Goal: Information Seeking & Learning: Learn about a topic

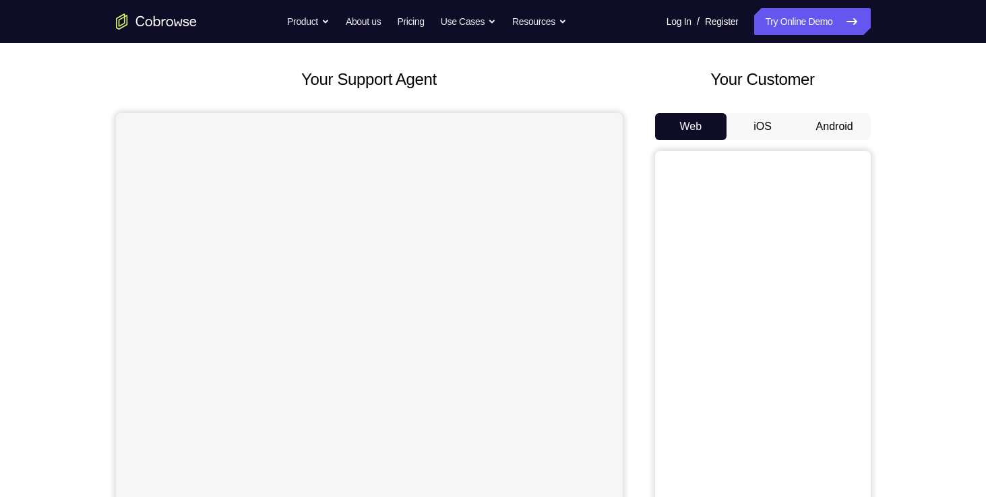
click at [837, 121] on button "Android" at bounding box center [834, 126] width 72 height 27
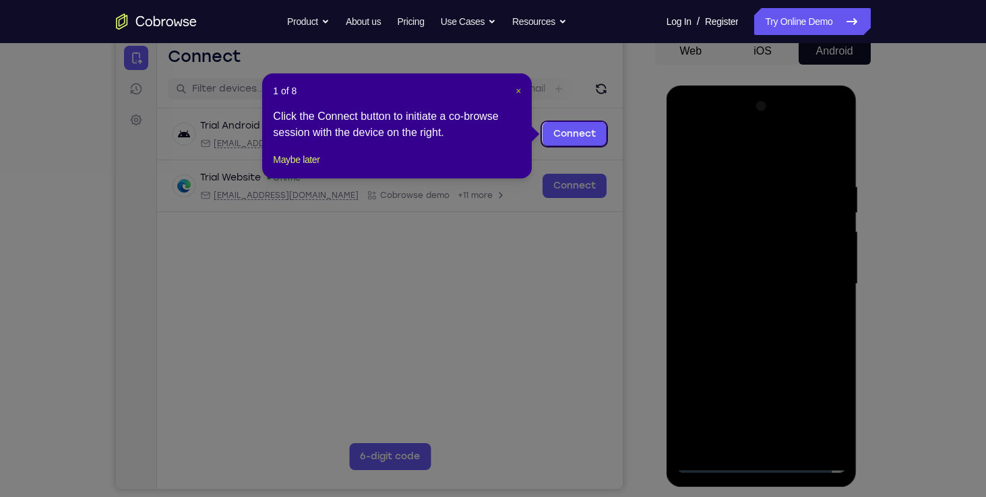
drag, startPoint x: 516, startPoint y: 92, endPoint x: 420, endPoint y: 71, distance: 97.9
click at [516, 92] on span "×" at bounding box center [517, 91] width 5 height 11
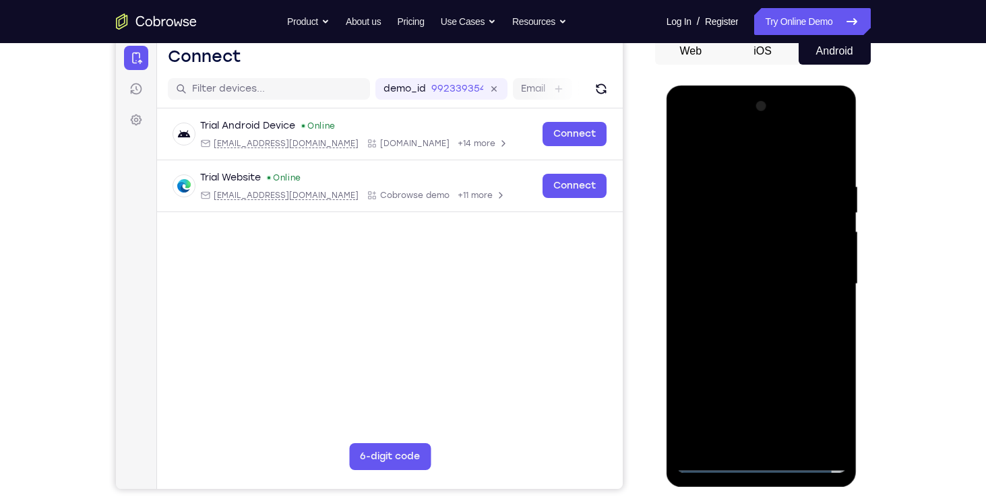
click at [763, 464] on div at bounding box center [761, 284] width 170 height 377
click at [761, 463] on div at bounding box center [761, 284] width 170 height 377
click at [758, 461] on div at bounding box center [761, 284] width 170 height 377
click at [766, 463] on div at bounding box center [761, 284] width 170 height 377
click at [759, 460] on div at bounding box center [761, 284] width 170 height 377
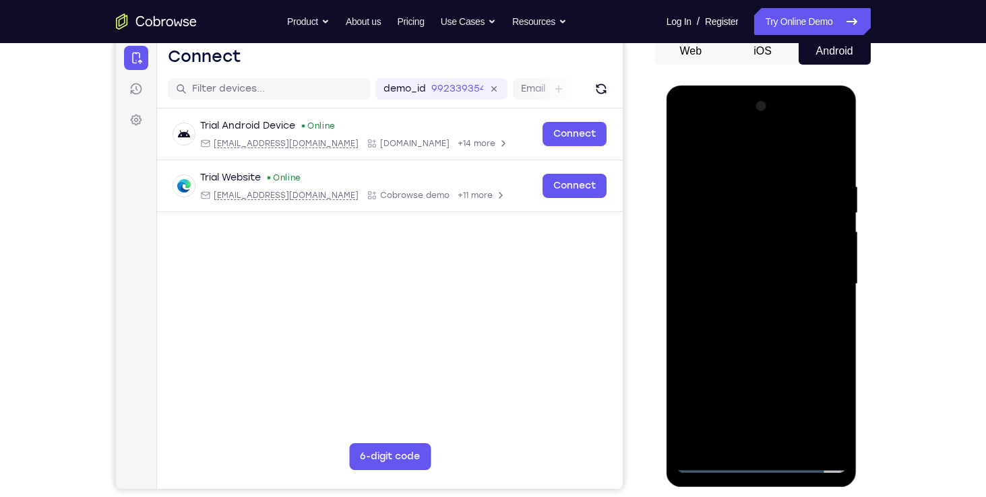
click at [823, 404] on div at bounding box center [761, 284] width 170 height 377
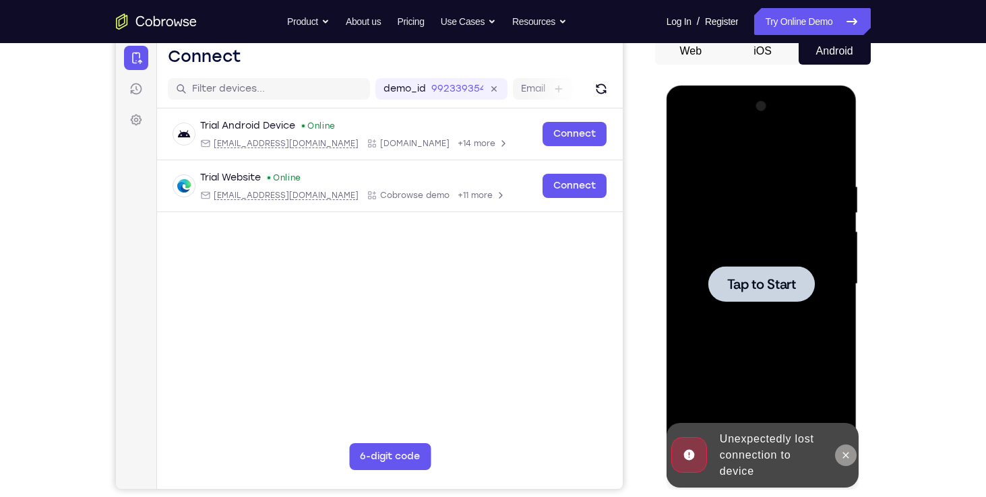
click at [846, 453] on icon at bounding box center [845, 455] width 11 height 11
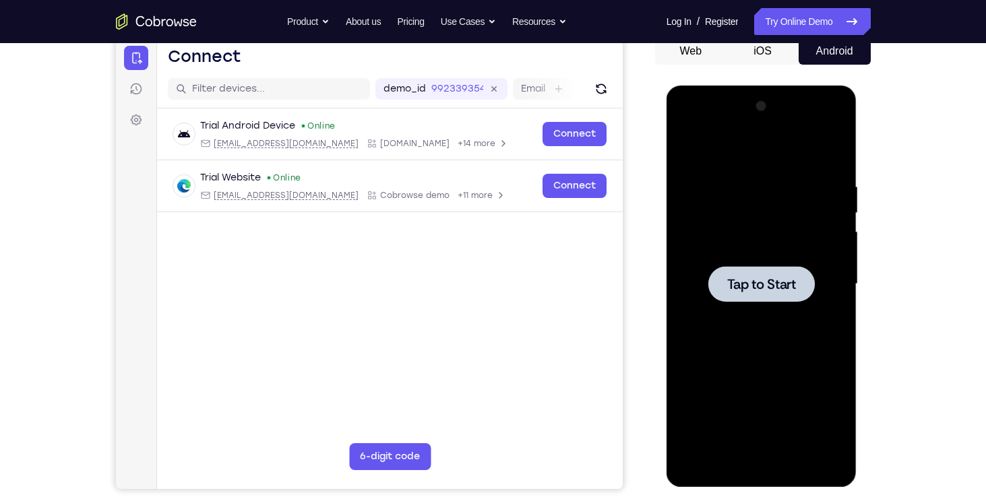
click at [742, 352] on div at bounding box center [761, 284] width 170 height 377
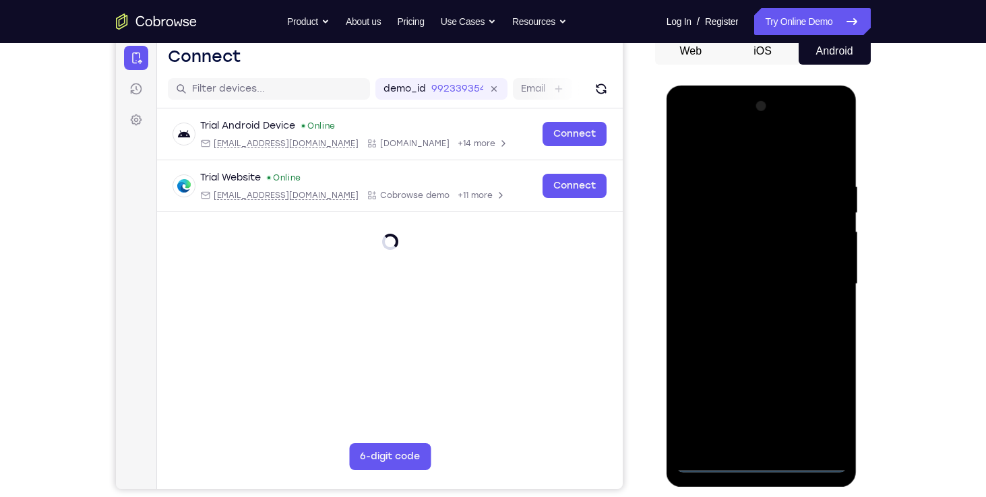
click at [754, 465] on div at bounding box center [761, 284] width 170 height 377
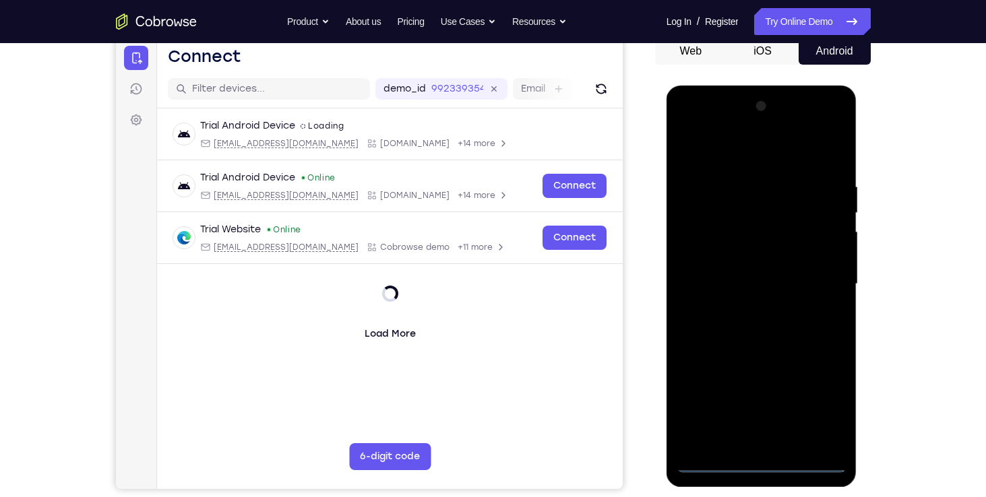
click at [759, 460] on div at bounding box center [761, 284] width 170 height 377
click at [757, 461] on div at bounding box center [761, 284] width 170 height 377
click at [822, 405] on div at bounding box center [761, 284] width 170 height 377
click at [821, 403] on div at bounding box center [761, 284] width 170 height 377
click at [693, 128] on div at bounding box center [761, 284] width 170 height 377
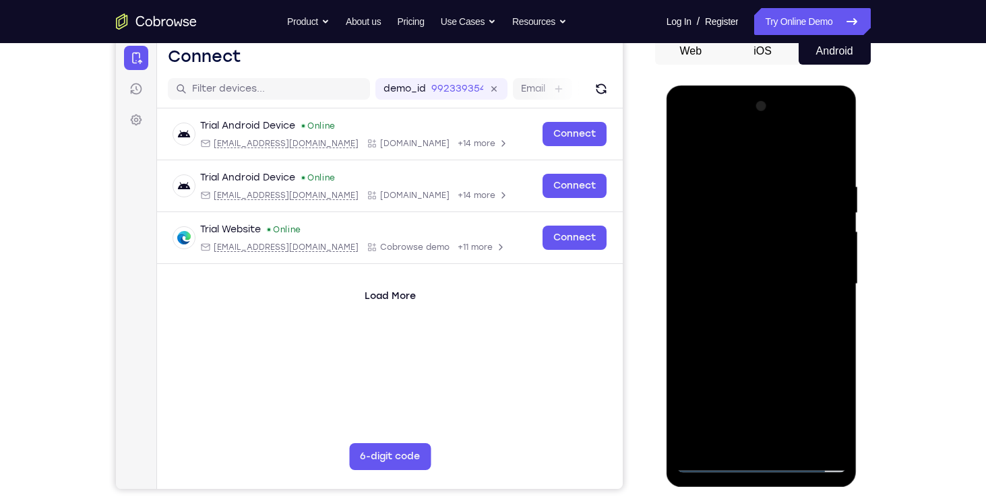
click at [817, 276] on div at bounding box center [761, 284] width 170 height 377
click at [749, 307] on div at bounding box center [761, 284] width 170 height 377
click at [749, 265] on div at bounding box center [761, 284] width 170 height 377
click at [747, 263] on div at bounding box center [761, 284] width 170 height 377
click at [768, 288] on div at bounding box center [761, 284] width 170 height 377
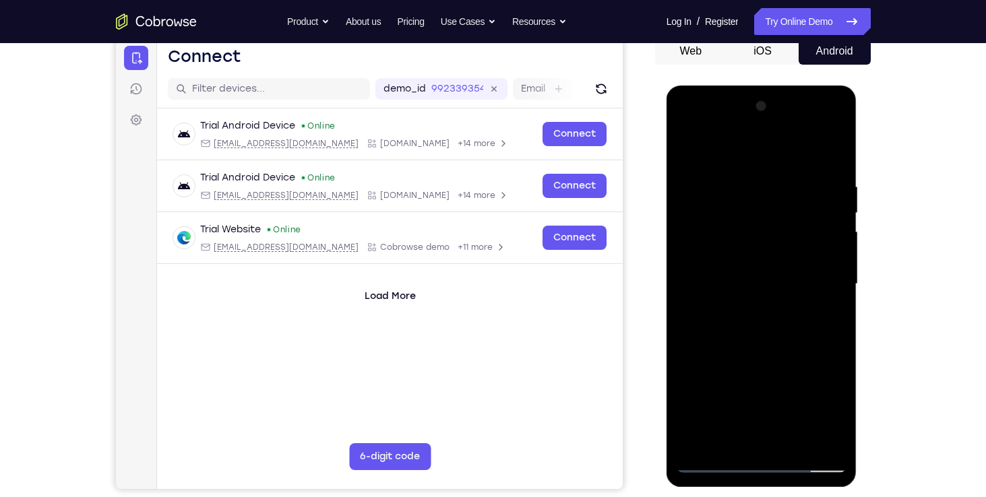
click at [769, 323] on div at bounding box center [761, 284] width 170 height 377
click at [776, 323] on div at bounding box center [761, 284] width 170 height 377
click at [776, 327] on div at bounding box center [761, 284] width 170 height 377
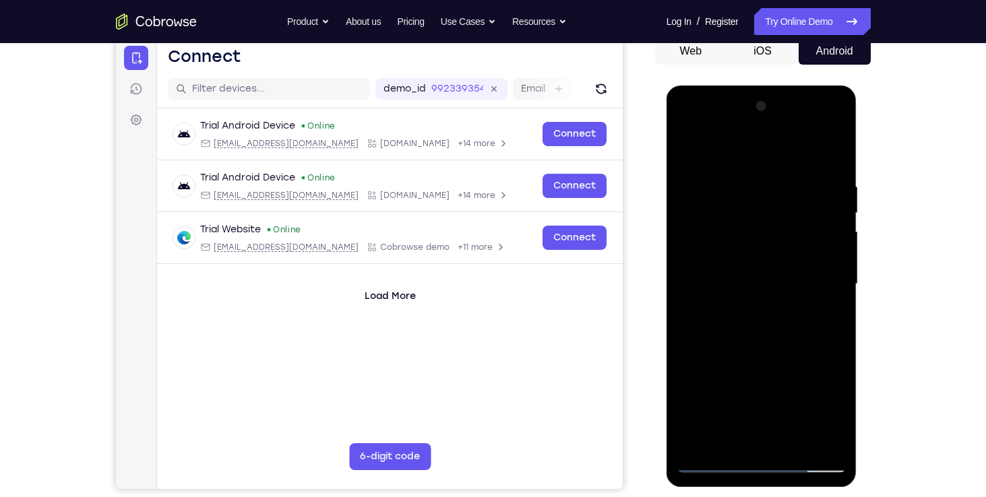
click at [771, 325] on div at bounding box center [761, 284] width 170 height 377
click at [766, 329] on div at bounding box center [761, 284] width 170 height 377
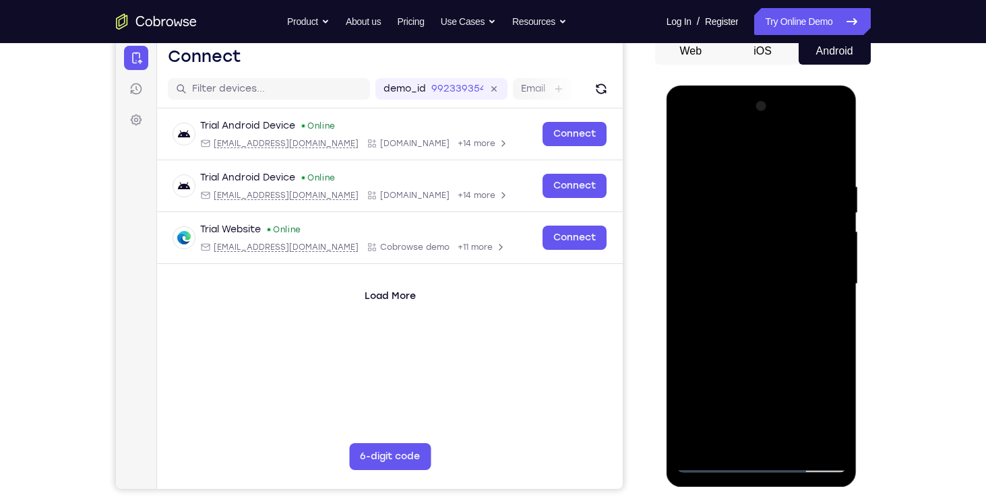
click at [766, 329] on div at bounding box center [761, 284] width 170 height 377
click at [790, 441] on div at bounding box center [761, 284] width 170 height 377
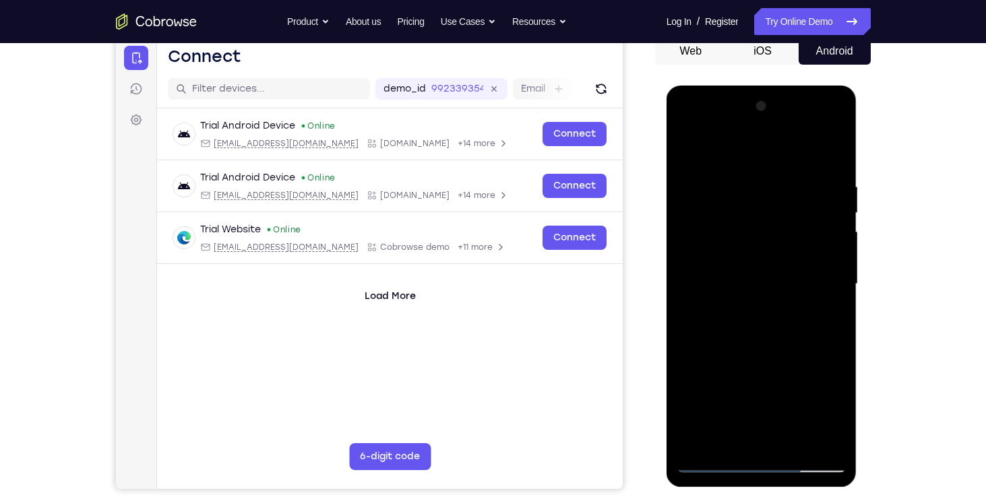
click at [771, 354] on div at bounding box center [761, 284] width 170 height 377
drag, startPoint x: 755, startPoint y: 362, endPoint x: 763, endPoint y: 276, distance: 86.6
click at [763, 276] on div at bounding box center [761, 284] width 170 height 377
drag, startPoint x: 766, startPoint y: 387, endPoint x: 776, endPoint y: 300, distance: 87.4
click at [776, 300] on div at bounding box center [761, 284] width 170 height 377
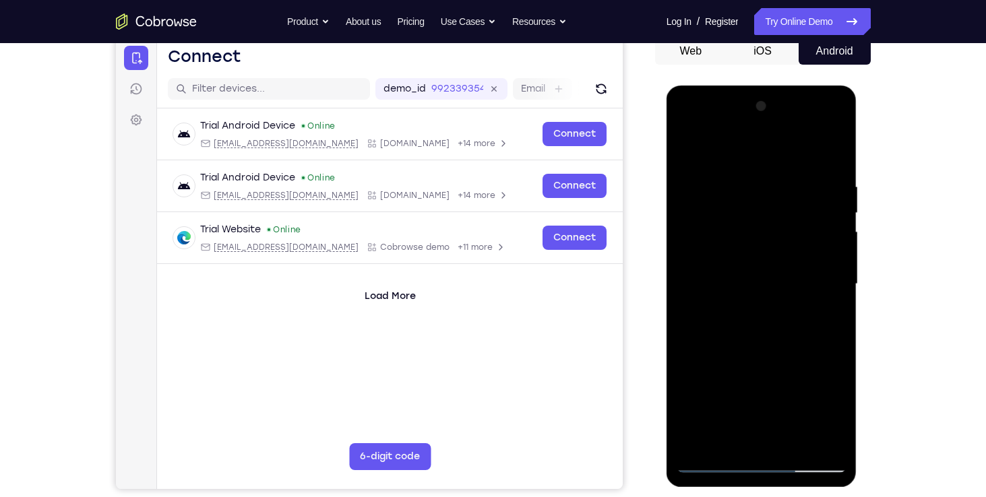
drag, startPoint x: 771, startPoint y: 406, endPoint x: 770, endPoint y: 327, distance: 79.5
click at [770, 327] on div at bounding box center [761, 284] width 170 height 377
drag, startPoint x: 736, startPoint y: 389, endPoint x: 728, endPoint y: 282, distance: 108.1
click at [728, 282] on div at bounding box center [761, 284] width 170 height 377
drag, startPoint x: 756, startPoint y: 418, endPoint x: 763, endPoint y: 298, distance: 119.5
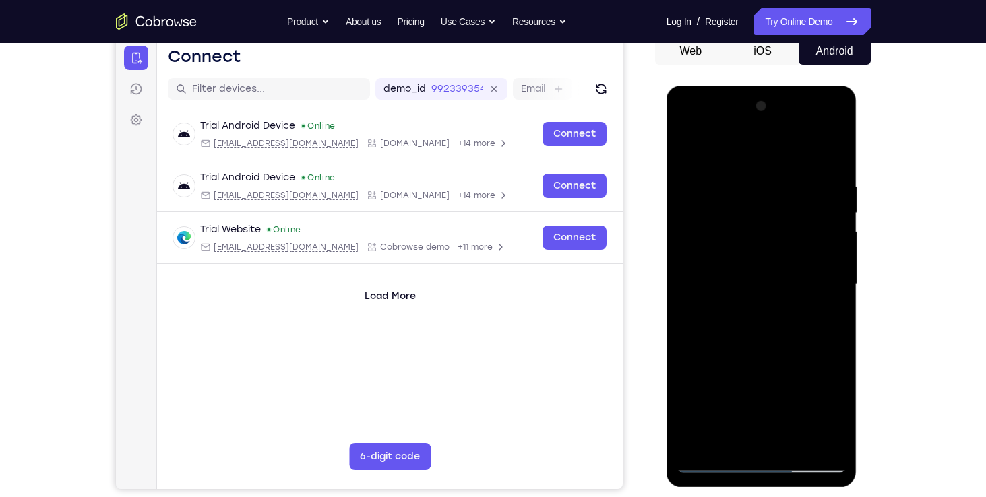
click at [763, 298] on div at bounding box center [761, 284] width 170 height 377
drag, startPoint x: 771, startPoint y: 422, endPoint x: 771, endPoint y: 286, distance: 135.4
click at [771, 286] on div at bounding box center [761, 284] width 170 height 377
click at [750, 396] on div at bounding box center [761, 284] width 170 height 377
click at [734, 433] on div at bounding box center [761, 284] width 170 height 377
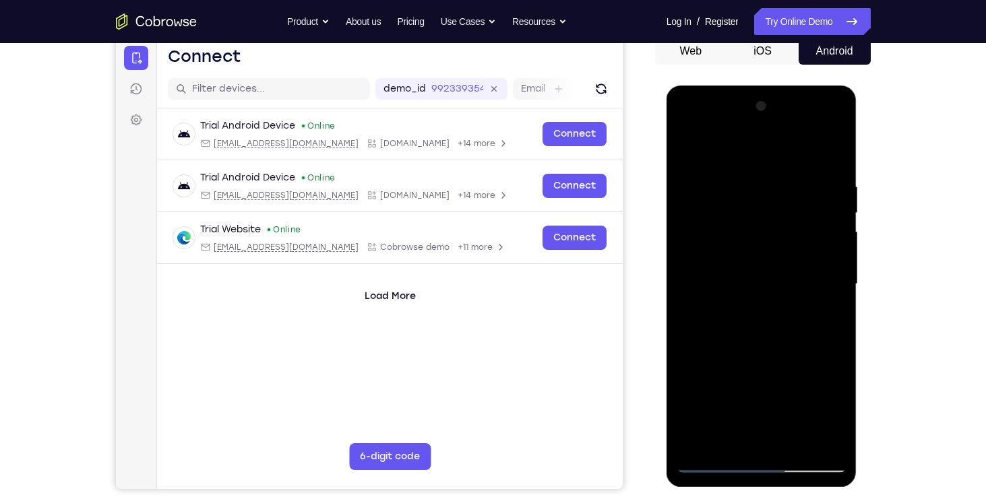
click at [821, 316] on div at bounding box center [761, 284] width 170 height 377
click at [712, 460] on div at bounding box center [761, 284] width 170 height 377
click at [716, 461] on div at bounding box center [761, 284] width 170 height 377
click at [790, 442] on div at bounding box center [761, 284] width 170 height 377
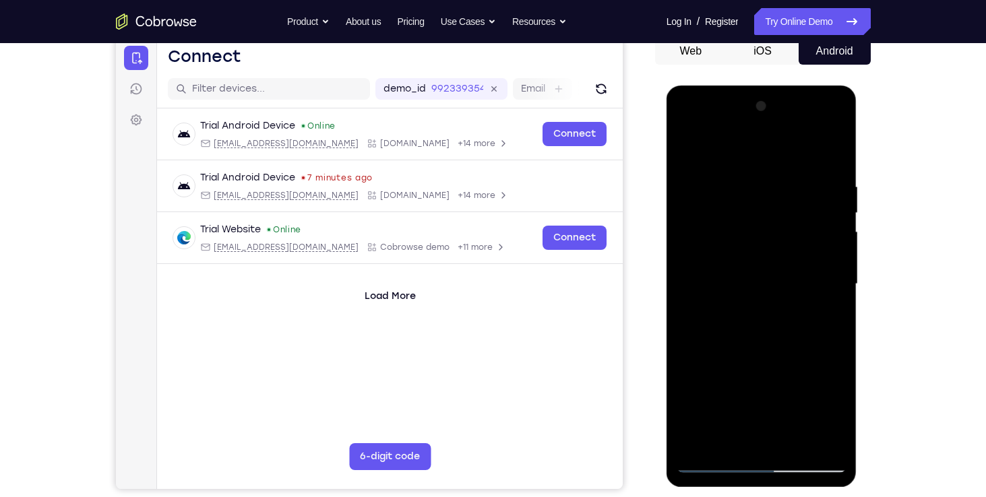
click at [741, 299] on div at bounding box center [761, 284] width 170 height 377
click at [733, 435] on div at bounding box center [761, 284] width 170 height 377
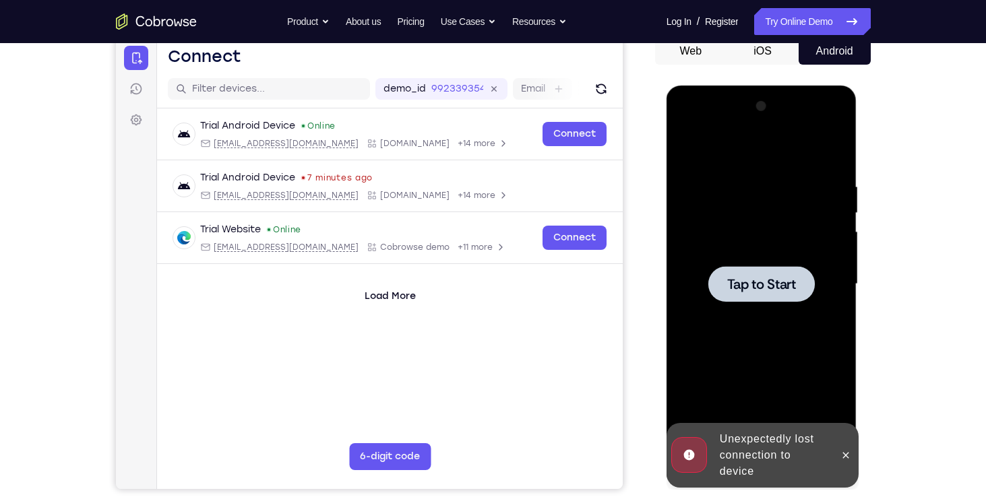
click at [726, 319] on div at bounding box center [761, 284] width 170 height 377
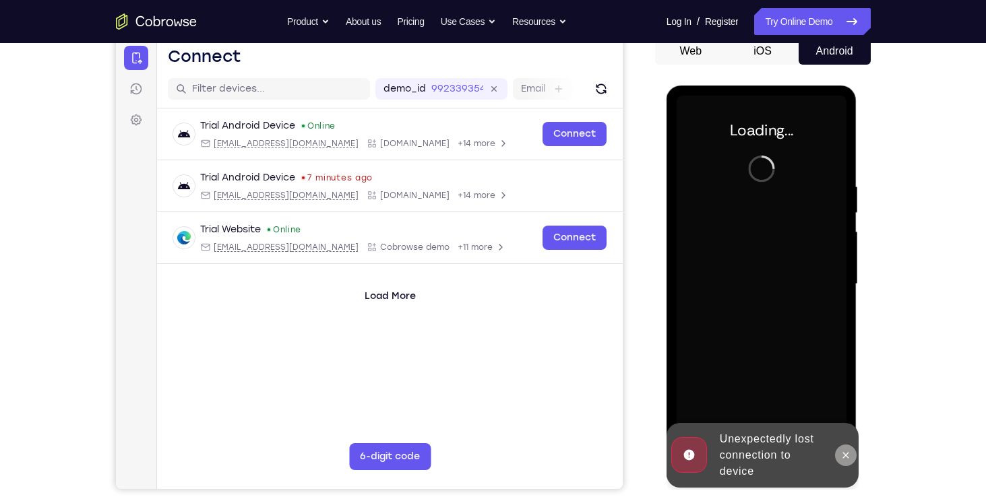
click at [844, 447] on button at bounding box center [846, 456] width 22 height 22
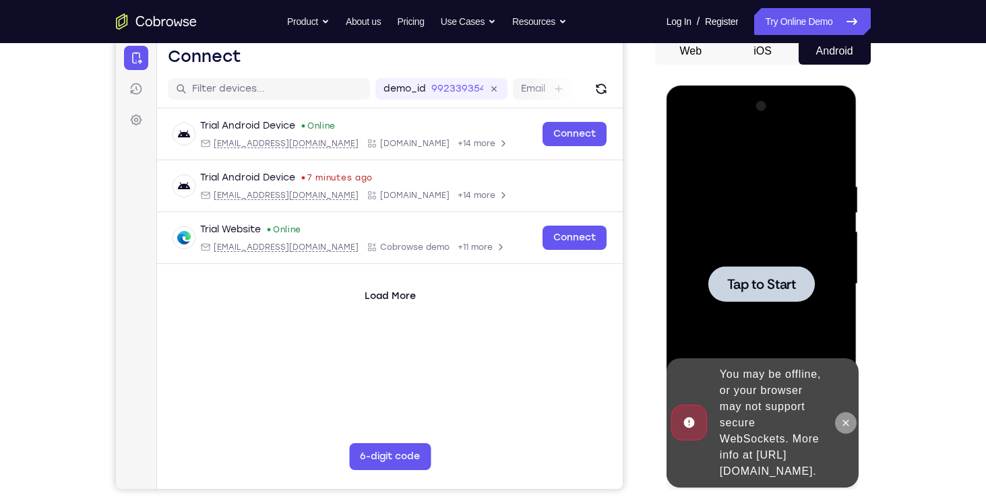
click at [844, 412] on button at bounding box center [846, 423] width 22 height 22
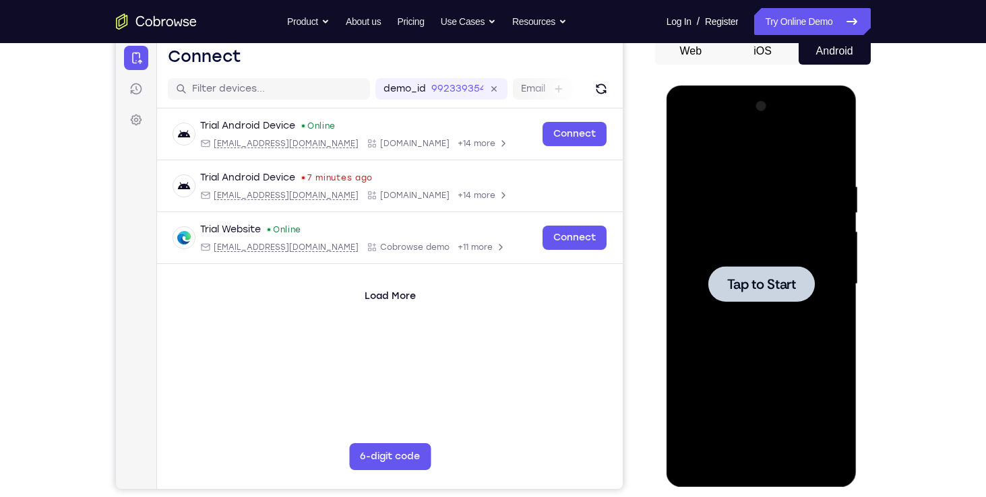
click at [763, 325] on div at bounding box center [761, 284] width 170 height 377
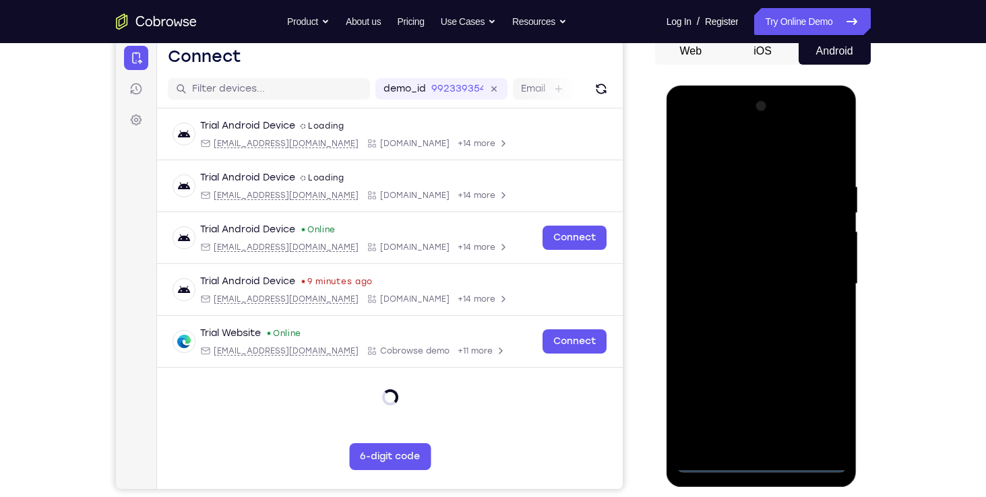
click at [764, 464] on div at bounding box center [761, 284] width 170 height 377
click at [820, 398] on div at bounding box center [761, 284] width 170 height 377
click at [691, 133] on div at bounding box center [761, 284] width 170 height 377
click at [820, 287] on div at bounding box center [761, 284] width 170 height 377
click at [741, 308] on div at bounding box center [761, 284] width 170 height 377
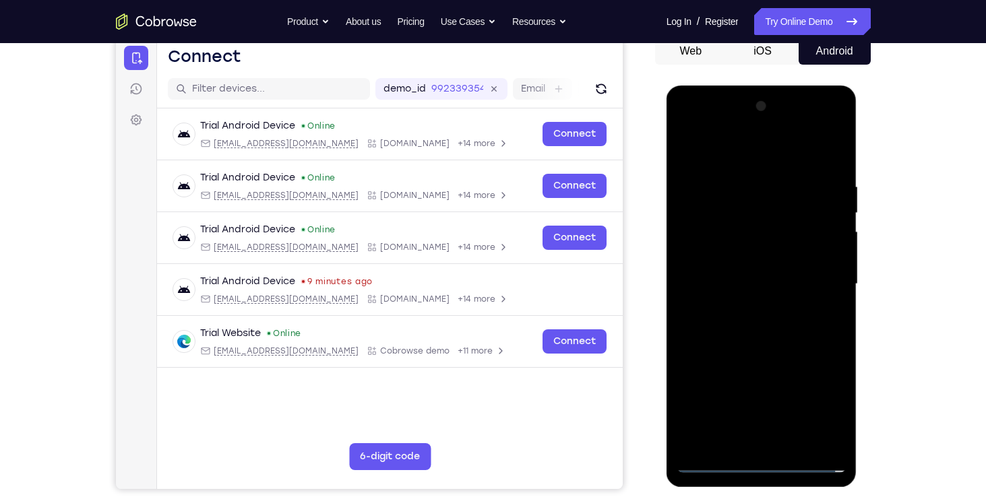
click at [739, 255] on div at bounding box center [761, 284] width 170 height 377
click at [736, 272] on div at bounding box center [761, 284] width 170 height 377
click at [777, 307] on div at bounding box center [761, 284] width 170 height 377
click at [781, 307] on div at bounding box center [761, 284] width 170 height 377
drag, startPoint x: 771, startPoint y: 150, endPoint x: 767, endPoint y: 123, distance: 26.6
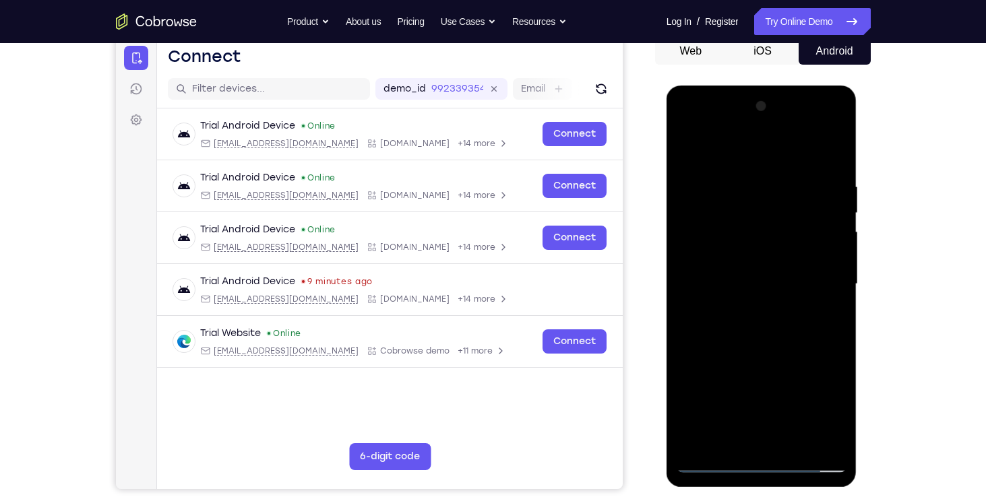
click at [767, 123] on div at bounding box center [761, 284] width 170 height 377
click at [761, 252] on div at bounding box center [761, 284] width 170 height 377
click at [794, 444] on div at bounding box center [761, 284] width 170 height 377
click at [763, 351] on div at bounding box center [761, 284] width 170 height 377
click at [744, 296] on div at bounding box center [761, 284] width 170 height 377
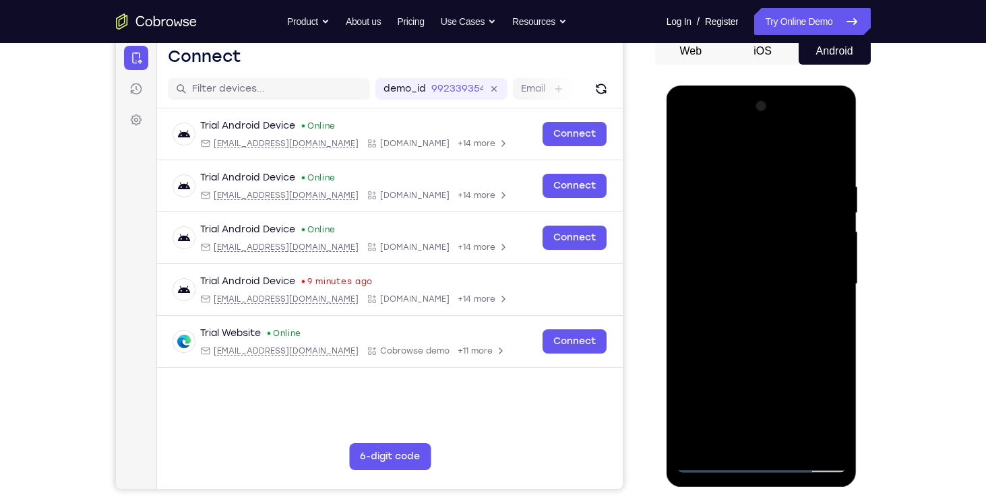
click at [722, 435] on div at bounding box center [761, 284] width 170 height 377
click at [831, 320] on div at bounding box center [761, 284] width 170 height 377
click at [715, 457] on div at bounding box center [761, 284] width 170 height 377
click at [714, 464] on div at bounding box center [761, 284] width 170 height 377
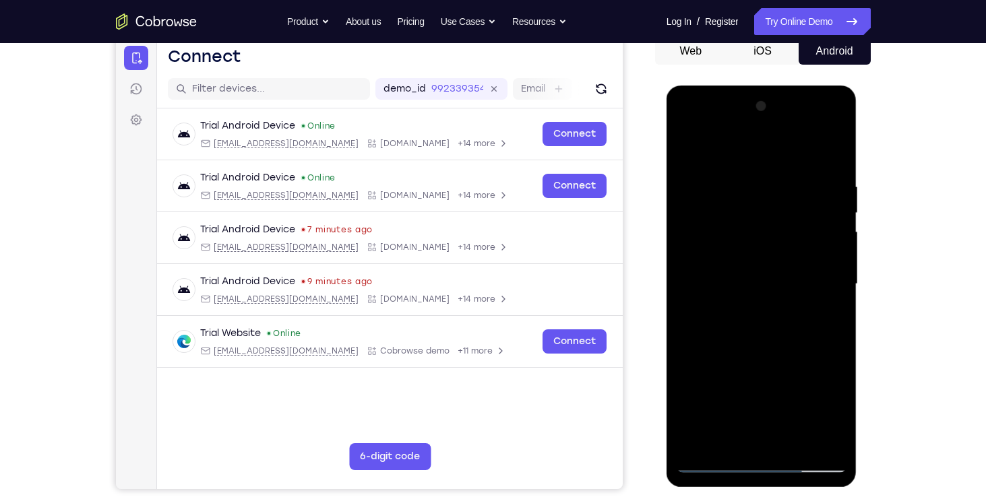
click at [753, 287] on div at bounding box center [761, 284] width 170 height 377
click at [726, 432] on div at bounding box center [761, 284] width 170 height 377
click at [724, 435] on div at bounding box center [761, 284] width 170 height 377
click at [823, 310] on div at bounding box center [761, 284] width 170 height 377
click at [717, 465] on div at bounding box center [761, 284] width 170 height 377
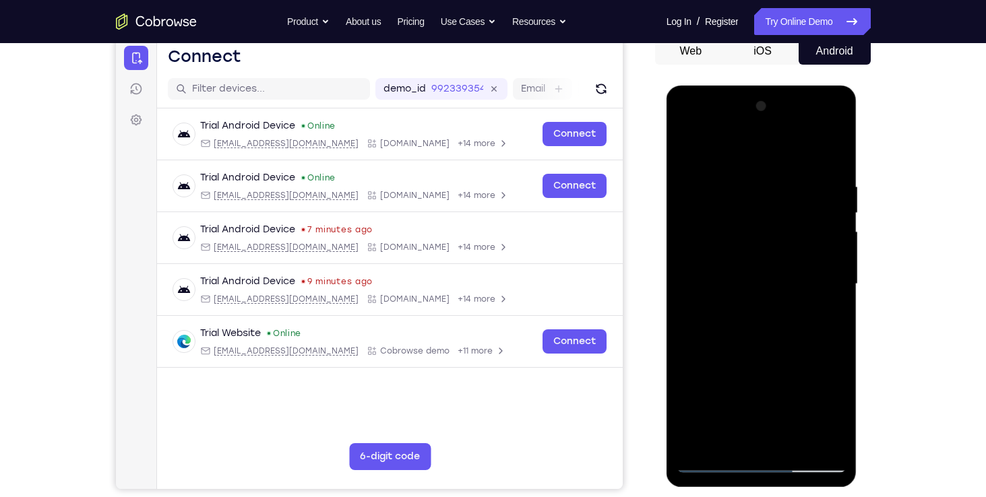
click at [717, 465] on div at bounding box center [761, 284] width 170 height 377
click at [712, 463] on div at bounding box center [761, 284] width 170 height 377
click at [714, 464] on div at bounding box center [761, 284] width 170 height 377
click at [743, 181] on div at bounding box center [761, 284] width 170 height 377
click at [761, 248] on div at bounding box center [761, 284] width 170 height 377
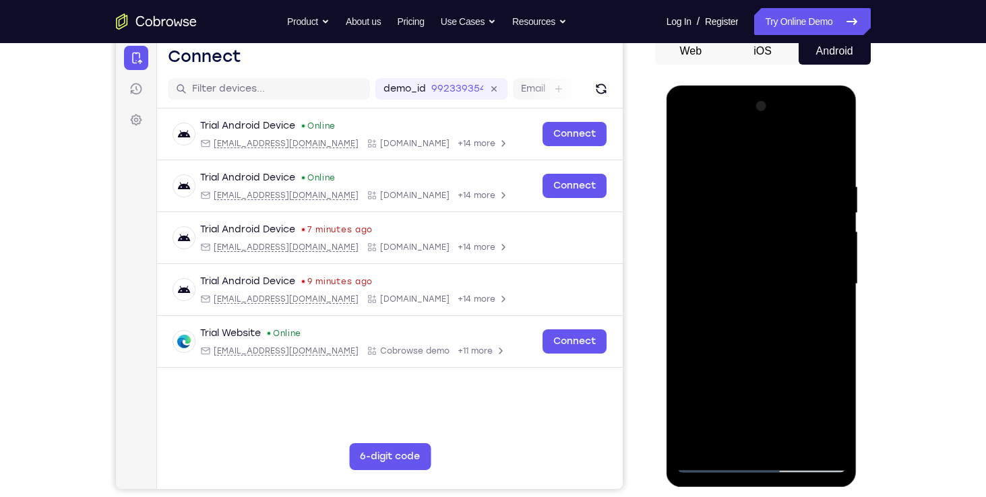
click at [734, 179] on div at bounding box center [761, 284] width 170 height 377
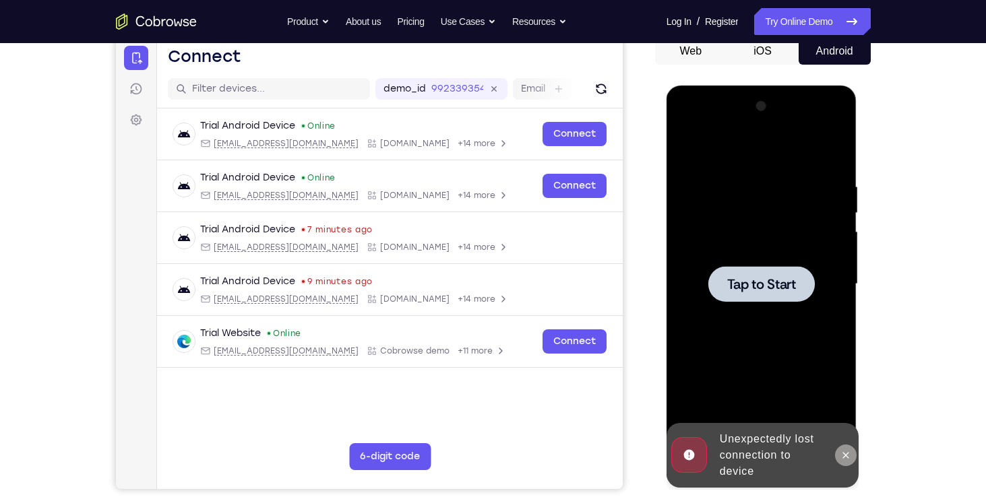
click at [843, 457] on icon at bounding box center [846, 455] width 6 height 6
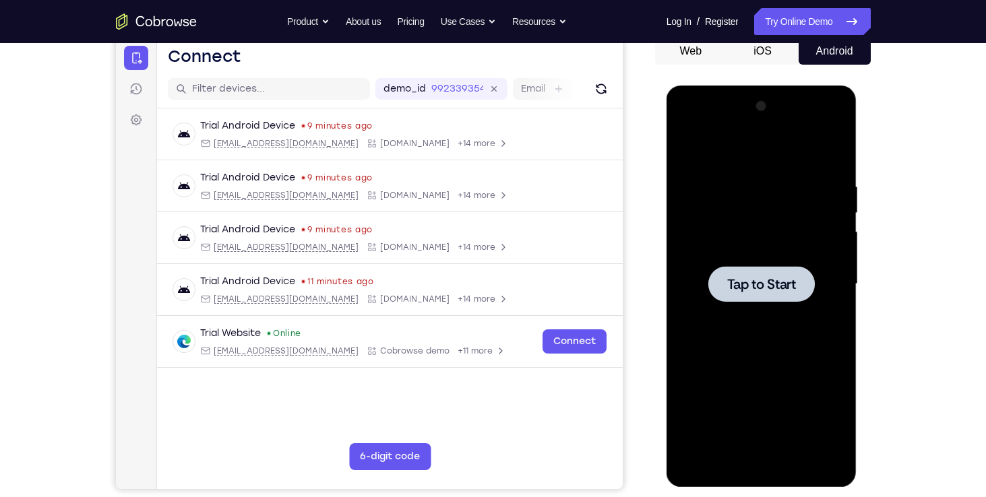
click at [720, 322] on div at bounding box center [761, 284] width 170 height 377
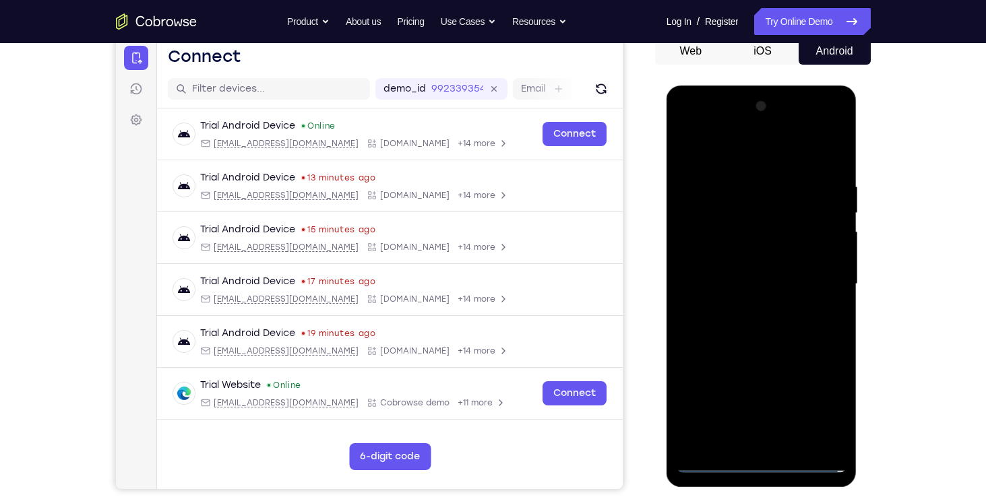
click at [763, 464] on div at bounding box center [761, 284] width 170 height 377
click at [757, 460] on div at bounding box center [761, 284] width 170 height 377
click at [759, 465] on div at bounding box center [761, 284] width 170 height 377
click at [761, 465] on div at bounding box center [761, 284] width 170 height 377
click at [822, 401] on div at bounding box center [761, 284] width 170 height 377
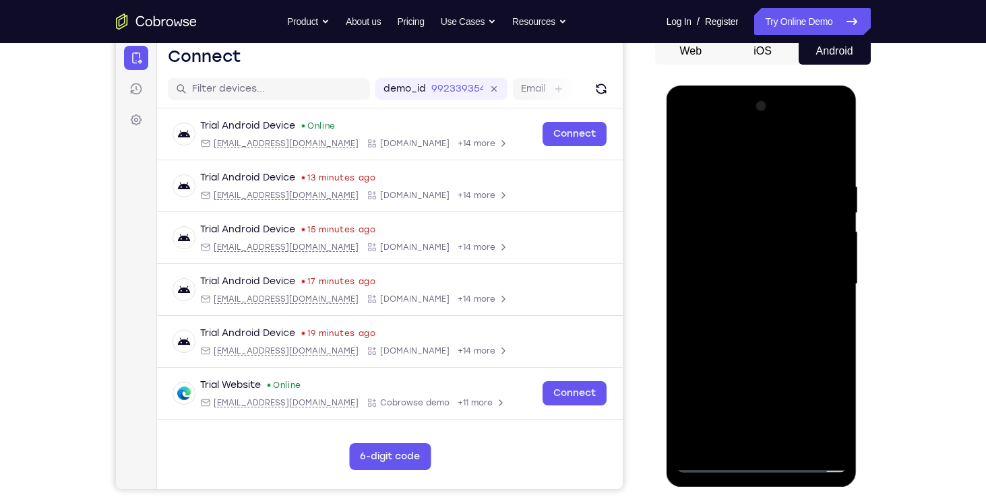
click at [693, 127] on div at bounding box center [761, 284] width 170 height 377
click at [811, 280] on div at bounding box center [761, 284] width 170 height 377
click at [776, 440] on div at bounding box center [761, 284] width 170 height 377
click at [720, 265] on div at bounding box center [761, 284] width 170 height 377
click at [716, 292] on div at bounding box center [761, 284] width 170 height 377
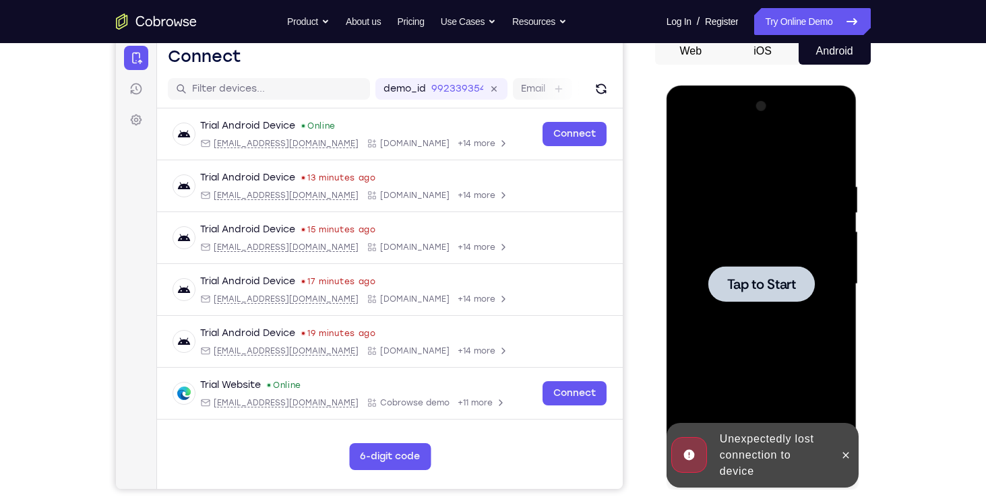
click at [767, 336] on div at bounding box center [761, 284] width 170 height 377
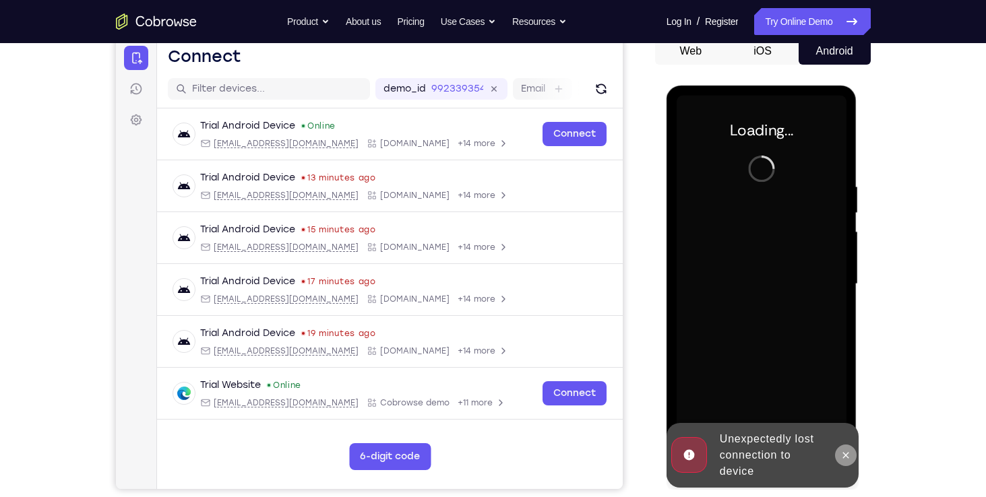
click at [850, 458] on icon at bounding box center [845, 455] width 11 height 11
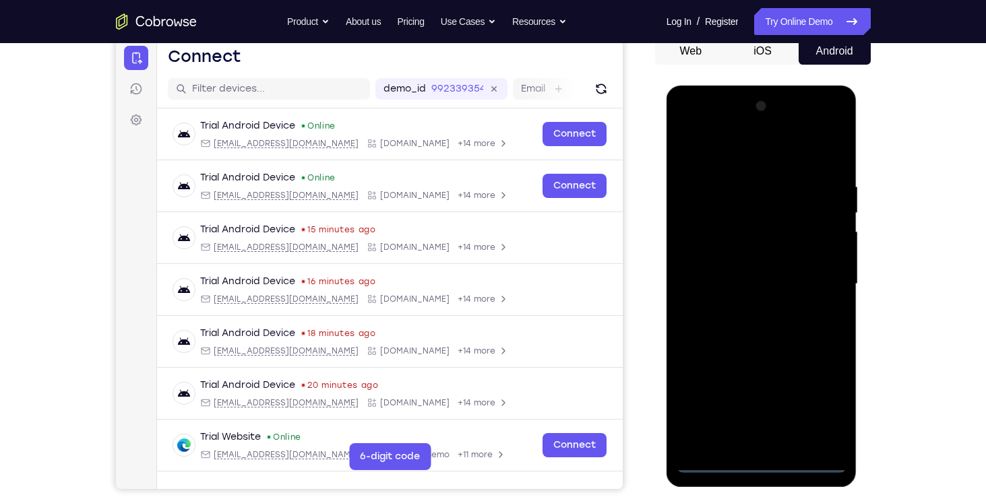
click at [759, 466] on div at bounding box center [761, 284] width 170 height 377
click at [823, 400] on div at bounding box center [761, 284] width 170 height 377
drag, startPoint x: 683, startPoint y: 134, endPoint x: 689, endPoint y: 127, distance: 9.1
click at [689, 127] on div at bounding box center [761, 284] width 170 height 377
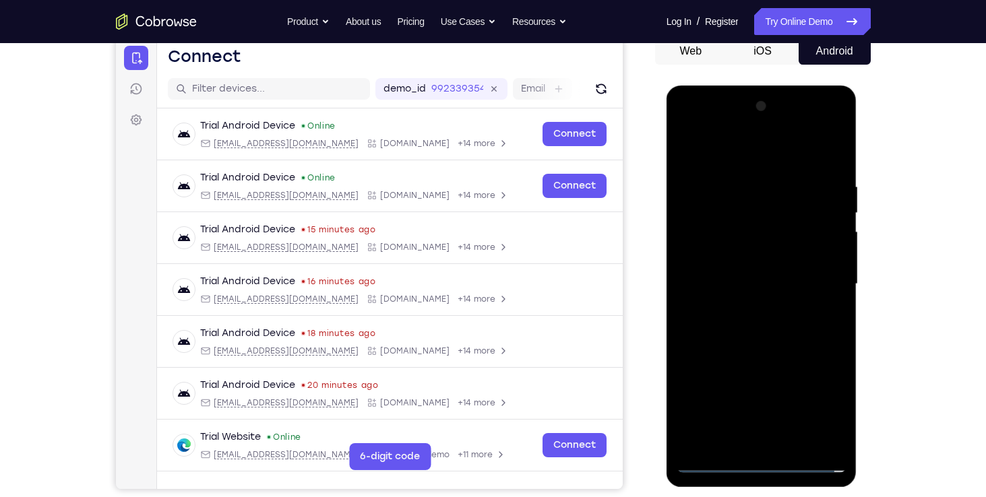
click at [817, 281] on div at bounding box center [761, 284] width 170 height 377
click at [746, 303] on div at bounding box center [761, 284] width 170 height 377
click at [765, 269] on div at bounding box center [761, 284] width 170 height 377
click at [747, 260] on div at bounding box center [761, 284] width 170 height 377
click at [743, 282] on div at bounding box center [761, 284] width 170 height 377
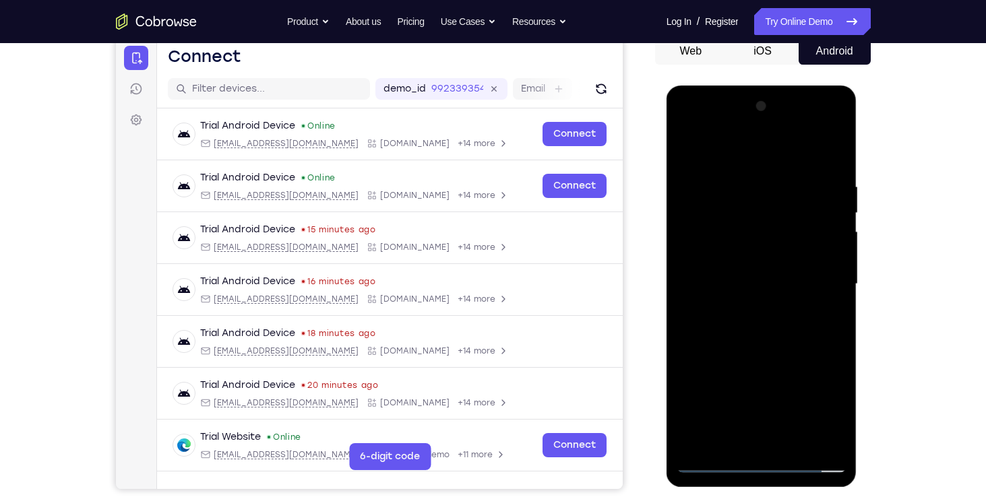
click at [771, 282] on div at bounding box center [761, 284] width 170 height 377
click at [771, 286] on div at bounding box center [761, 284] width 170 height 377
click at [763, 284] on div at bounding box center [761, 284] width 170 height 377
click at [769, 325] on div at bounding box center [761, 284] width 170 height 377
click at [782, 334] on div at bounding box center [761, 284] width 170 height 377
